Goal: Task Accomplishment & Management: Manage account settings

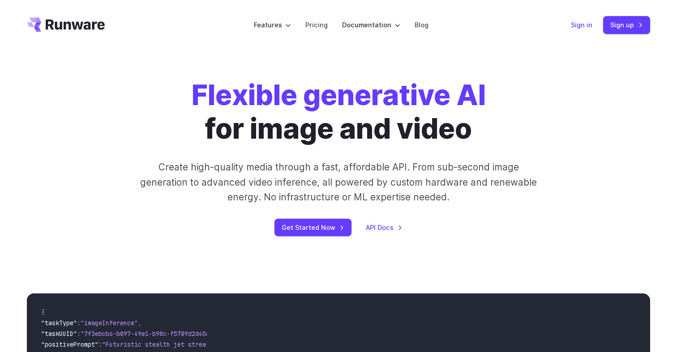
click at [582, 20] on link "Sign in" at bounding box center [580, 25] width 21 height 10
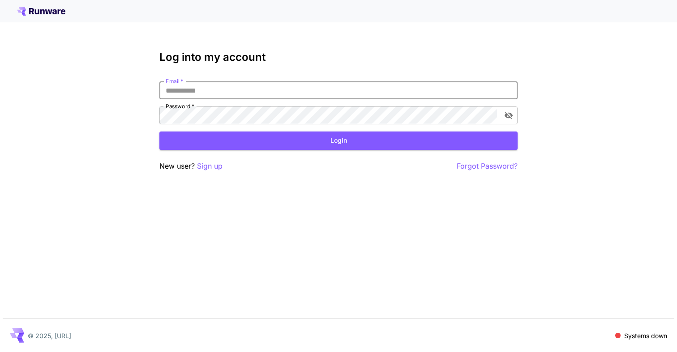
click at [326, 91] on input "Email   *" at bounding box center [338, 90] width 358 height 18
type input "**********"
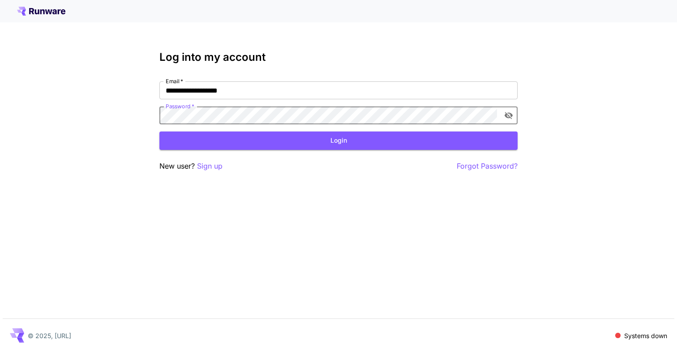
click button "Login" at bounding box center [338, 141] width 358 height 18
